Goal: Find specific page/section: Find specific page/section

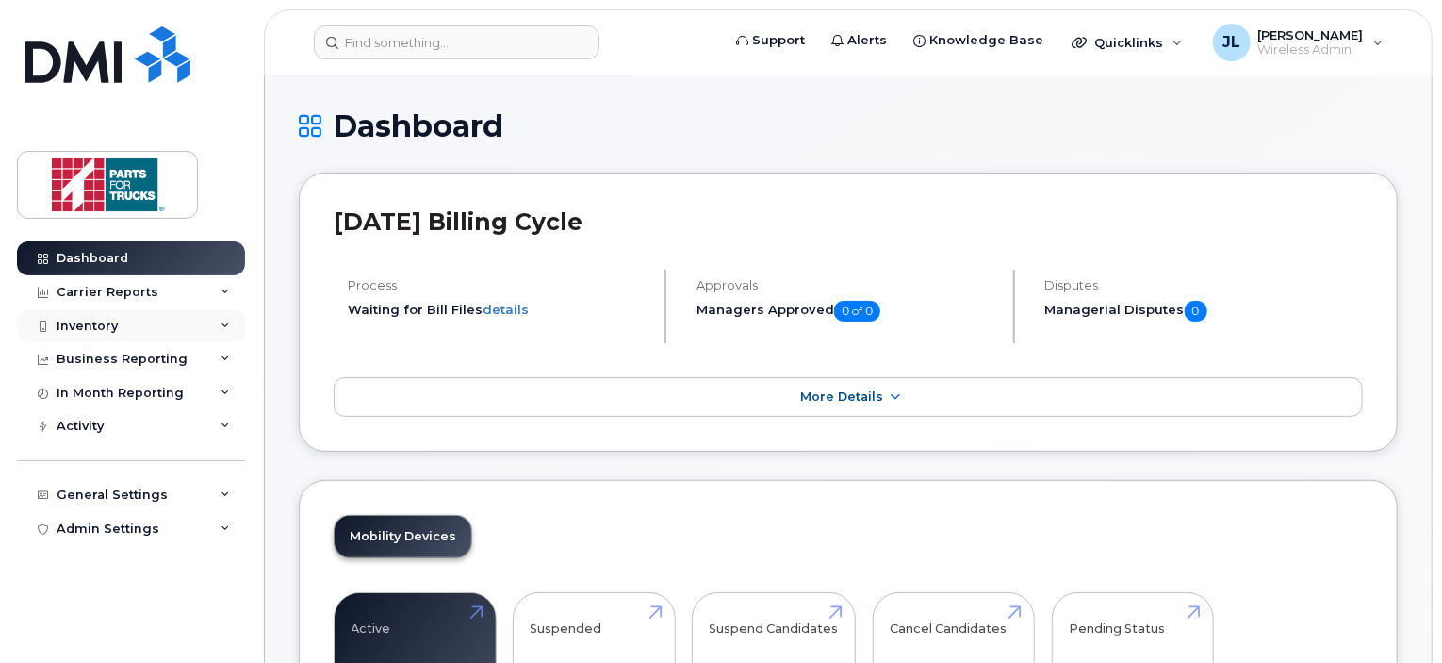
click at [142, 335] on div "Inventory" at bounding box center [131, 326] width 228 height 34
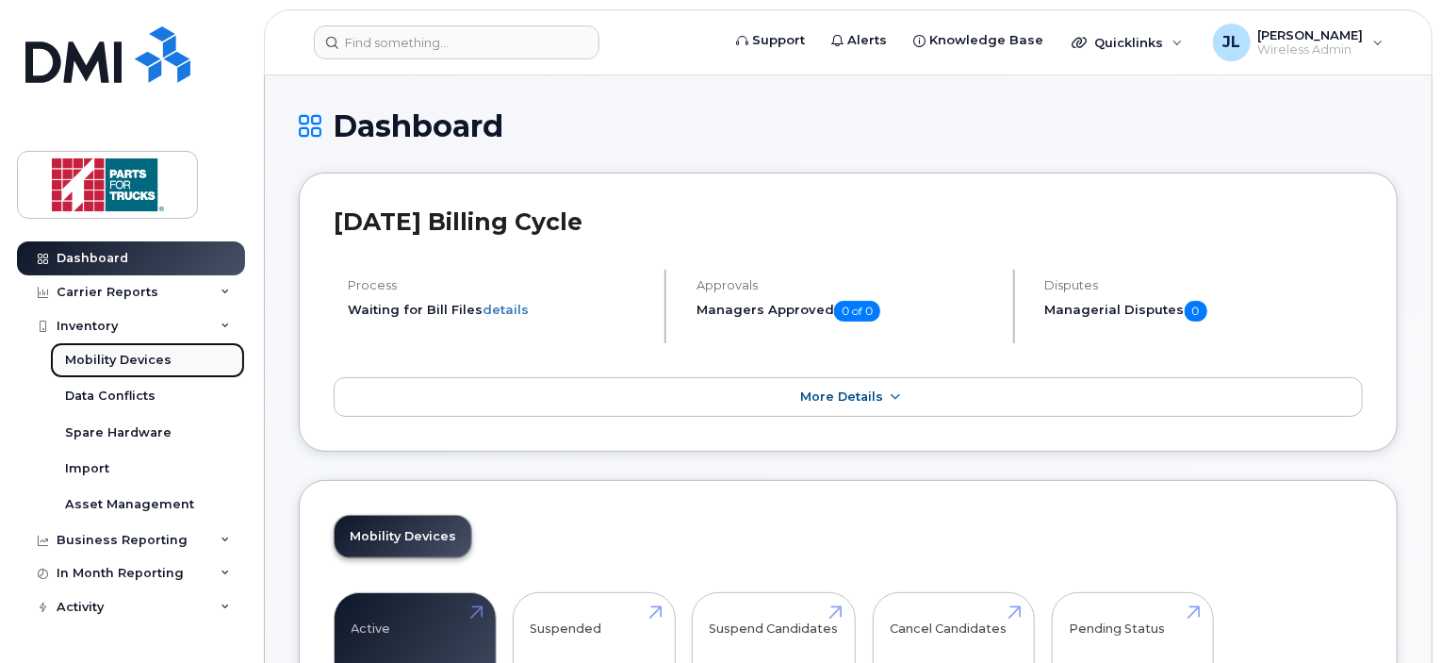
click at [139, 346] on link "Mobility Devices" at bounding box center [147, 360] width 195 height 36
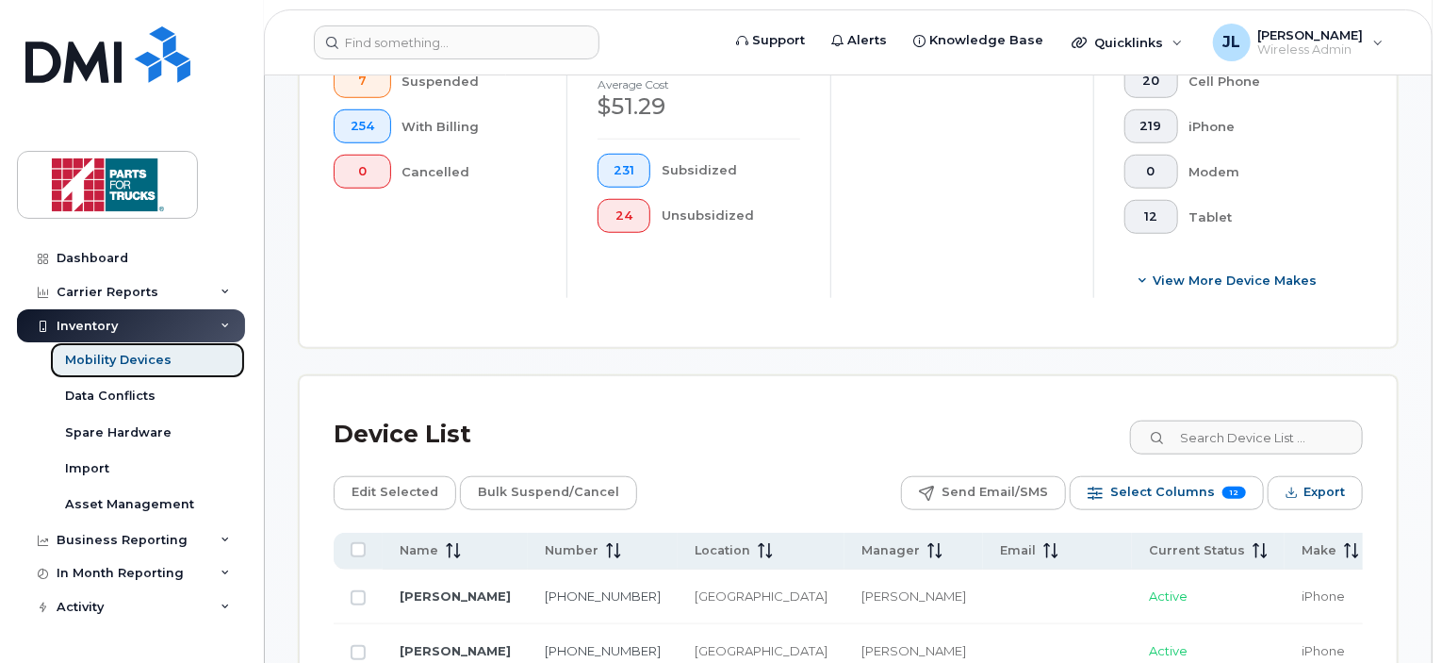
scroll to position [679, 0]
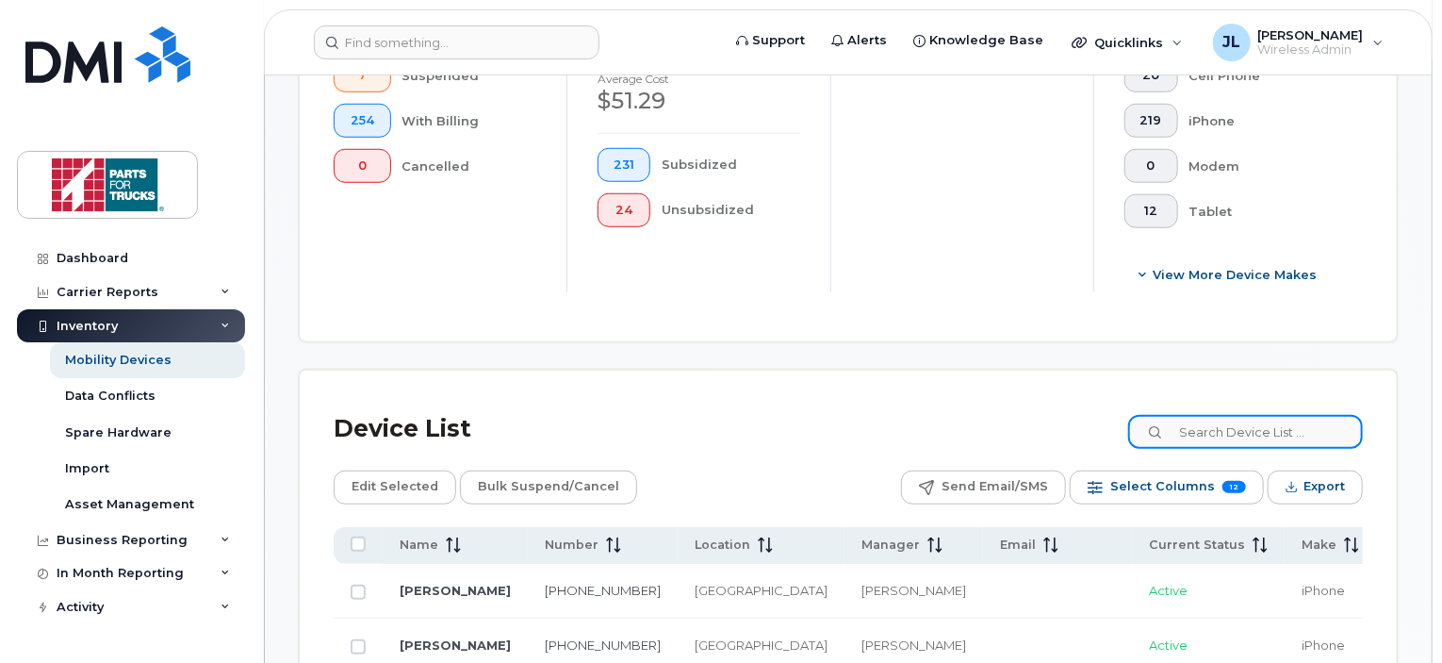
click at [1213, 428] on input at bounding box center [1245, 432] width 235 height 34
type input "young"
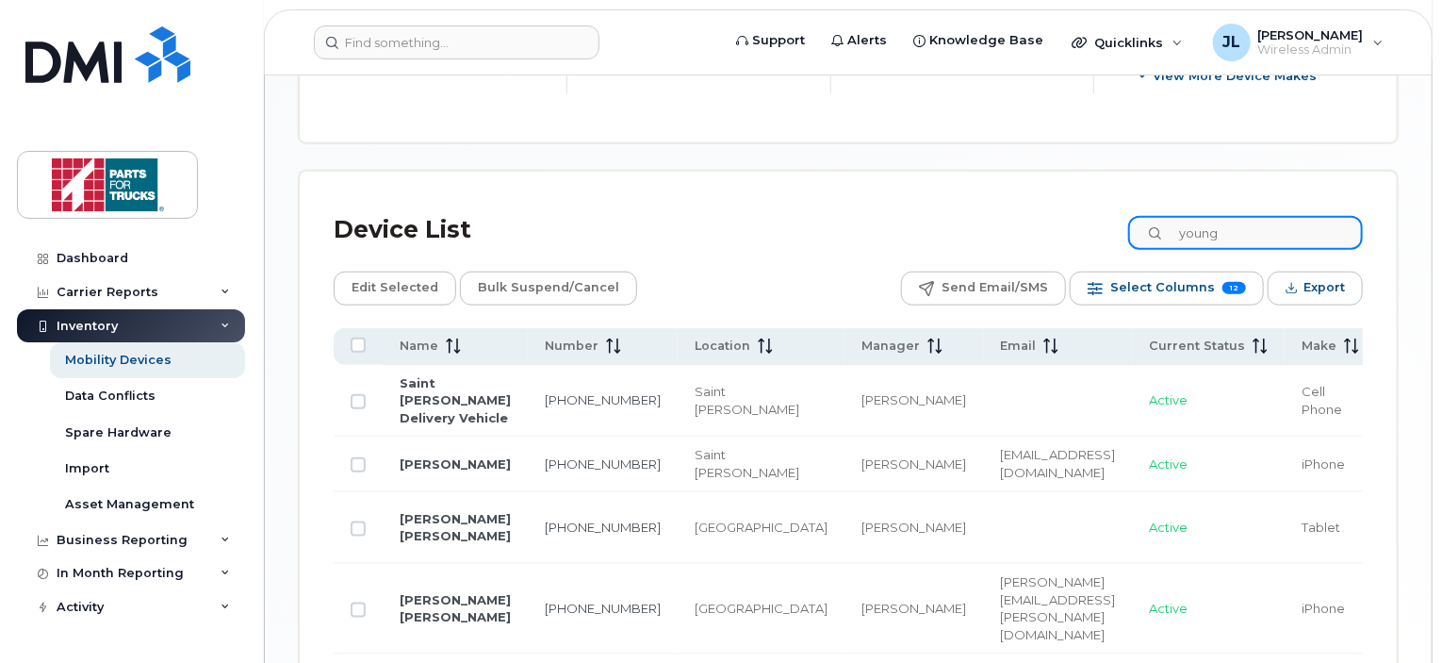
scroll to position [886, 0]
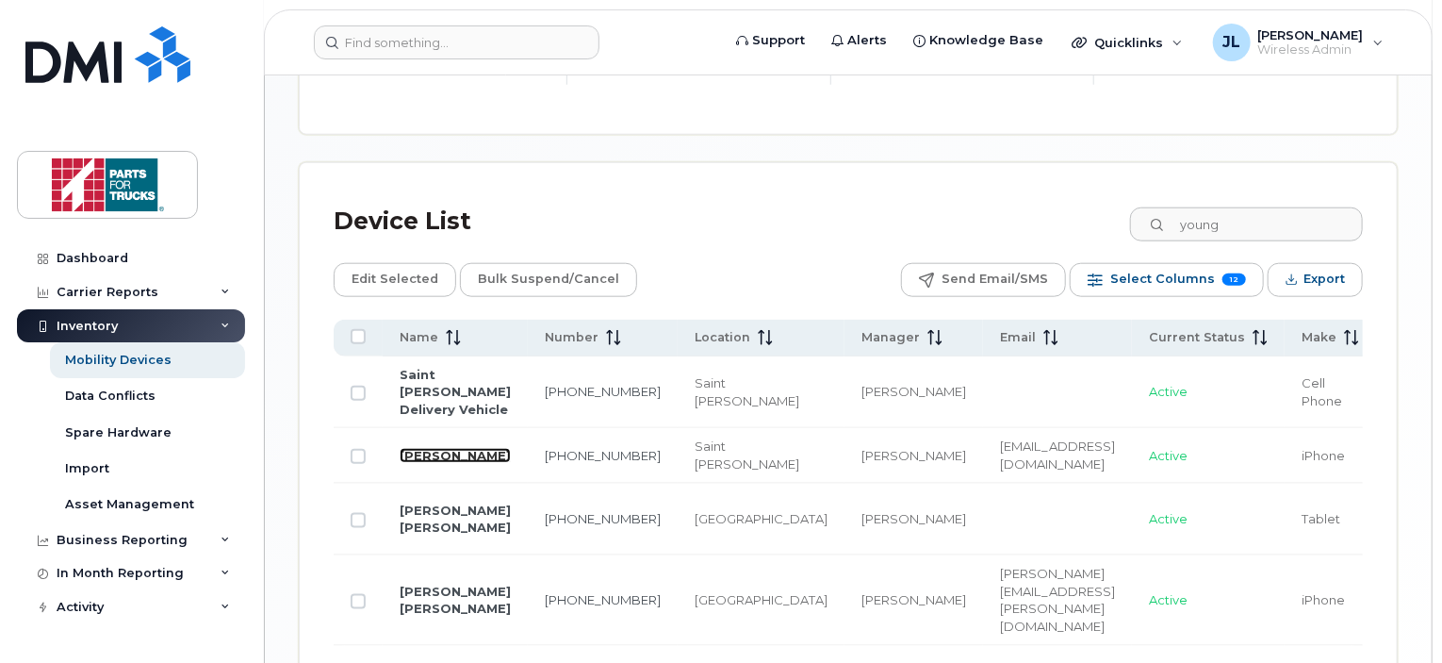
click at [407, 463] on link "[PERSON_NAME]" at bounding box center [455, 455] width 111 height 15
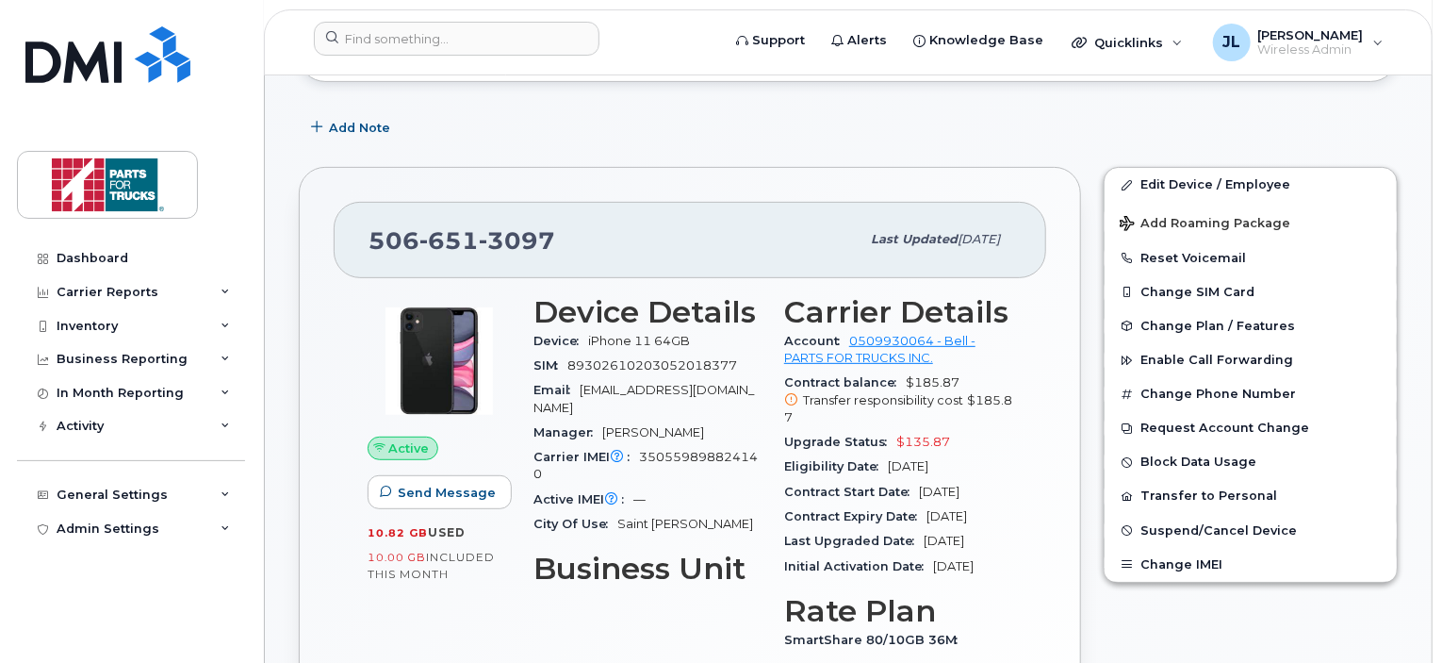
scroll to position [278, 0]
